Goal: Submit feedback/report problem: Submit feedback/report problem

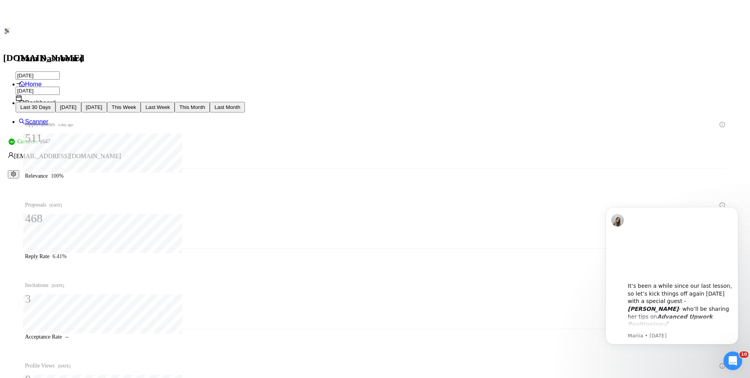
click at [728, 361] on icon "Open Intercom Messenger" at bounding box center [733, 361] width 13 height 13
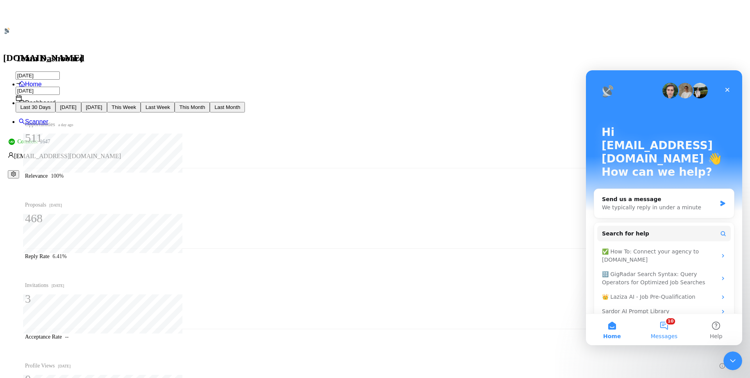
click at [662, 319] on button "10 Messages" at bounding box center [664, 329] width 52 height 31
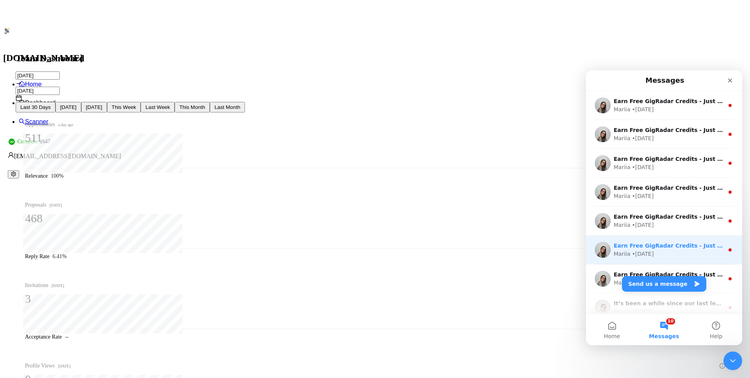
scroll to position [98, 0]
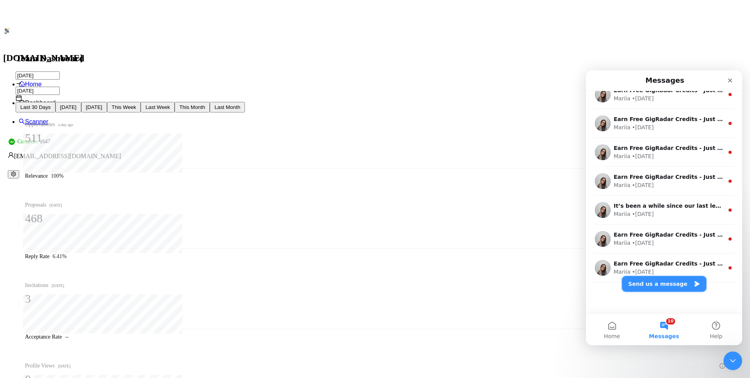
click at [665, 287] on button "Send us a message" at bounding box center [664, 284] width 84 height 16
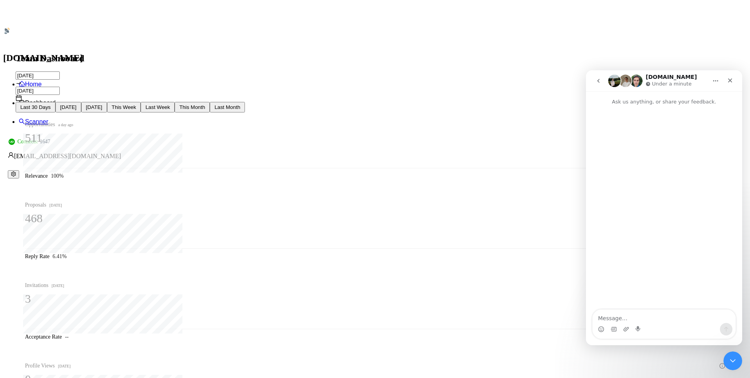
scroll to position [66, 0]
click at [626, 316] on textarea "Message…" at bounding box center [664, 316] width 143 height 13
click at [732, 81] on icon "Close" at bounding box center [730, 80] width 6 height 6
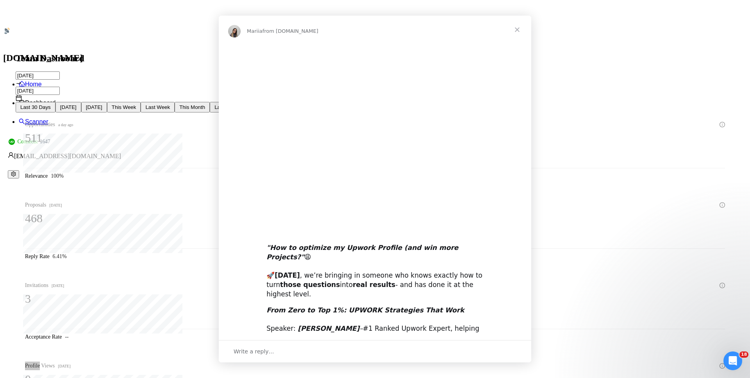
scroll to position [0, 0]
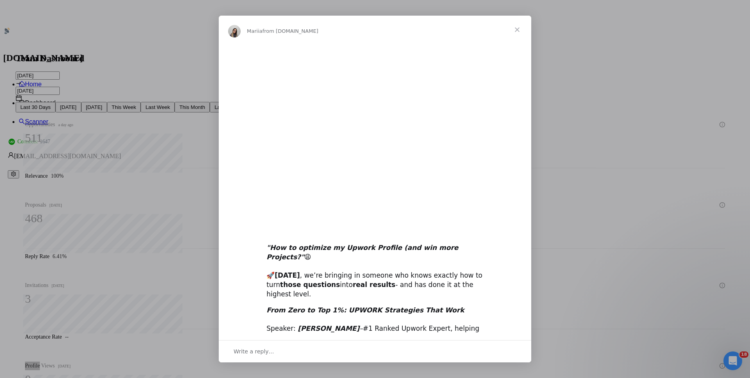
click at [517, 29] on span "Close" at bounding box center [517, 30] width 28 height 28
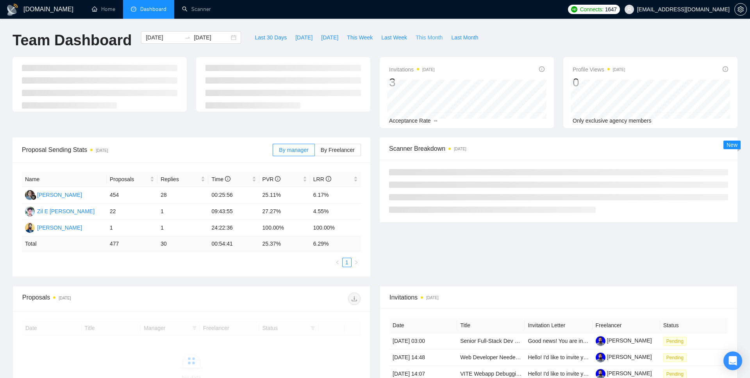
click at [438, 38] on span "This Month" at bounding box center [429, 37] width 27 height 9
type input "2025-08-01"
type input "2025-08-31"
